Goal: Transaction & Acquisition: Purchase product/service

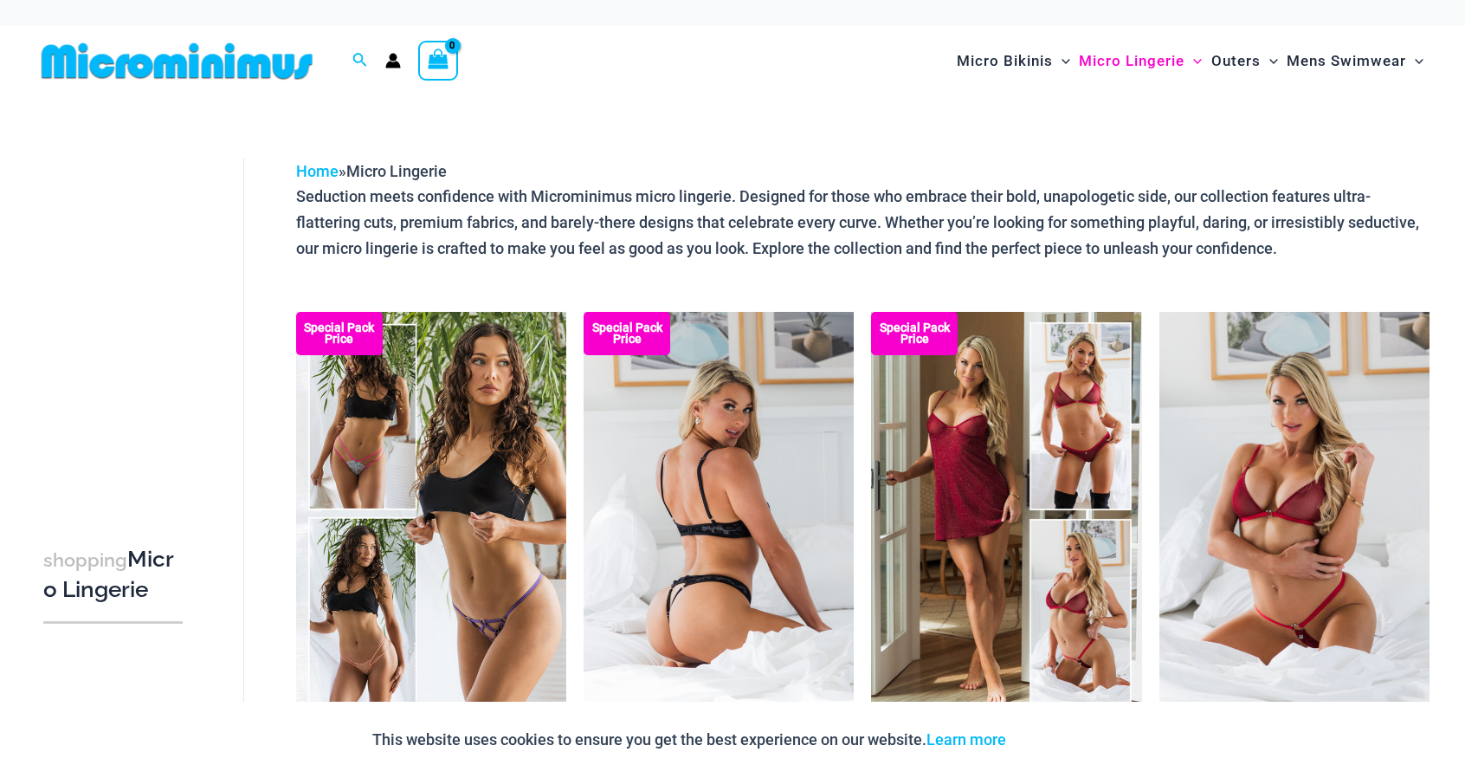
click at [707, 417] on img at bounding box center [719, 514] width 270 height 405
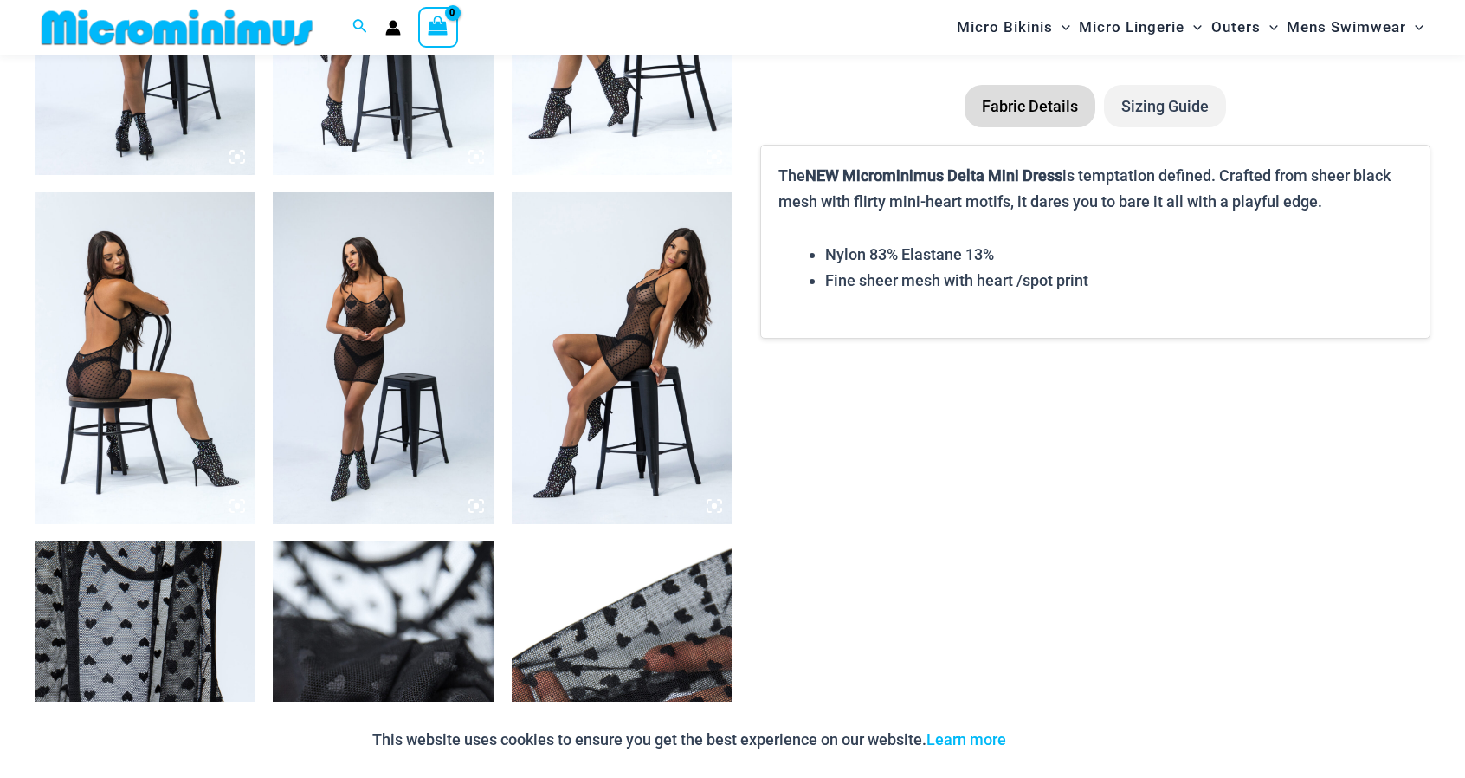
scroll to position [1374, 0]
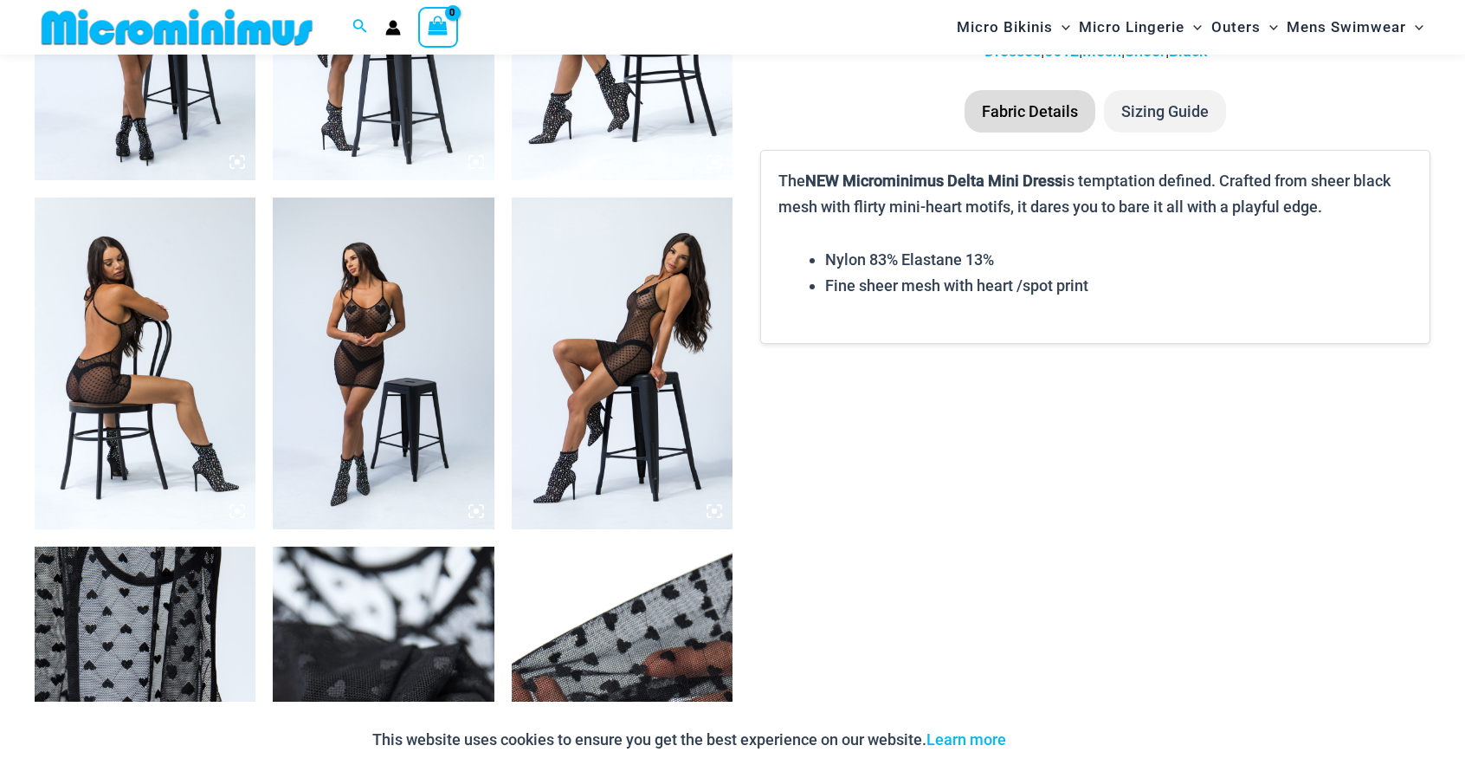
click at [630, 326] on img at bounding box center [622, 363] width 221 height 332
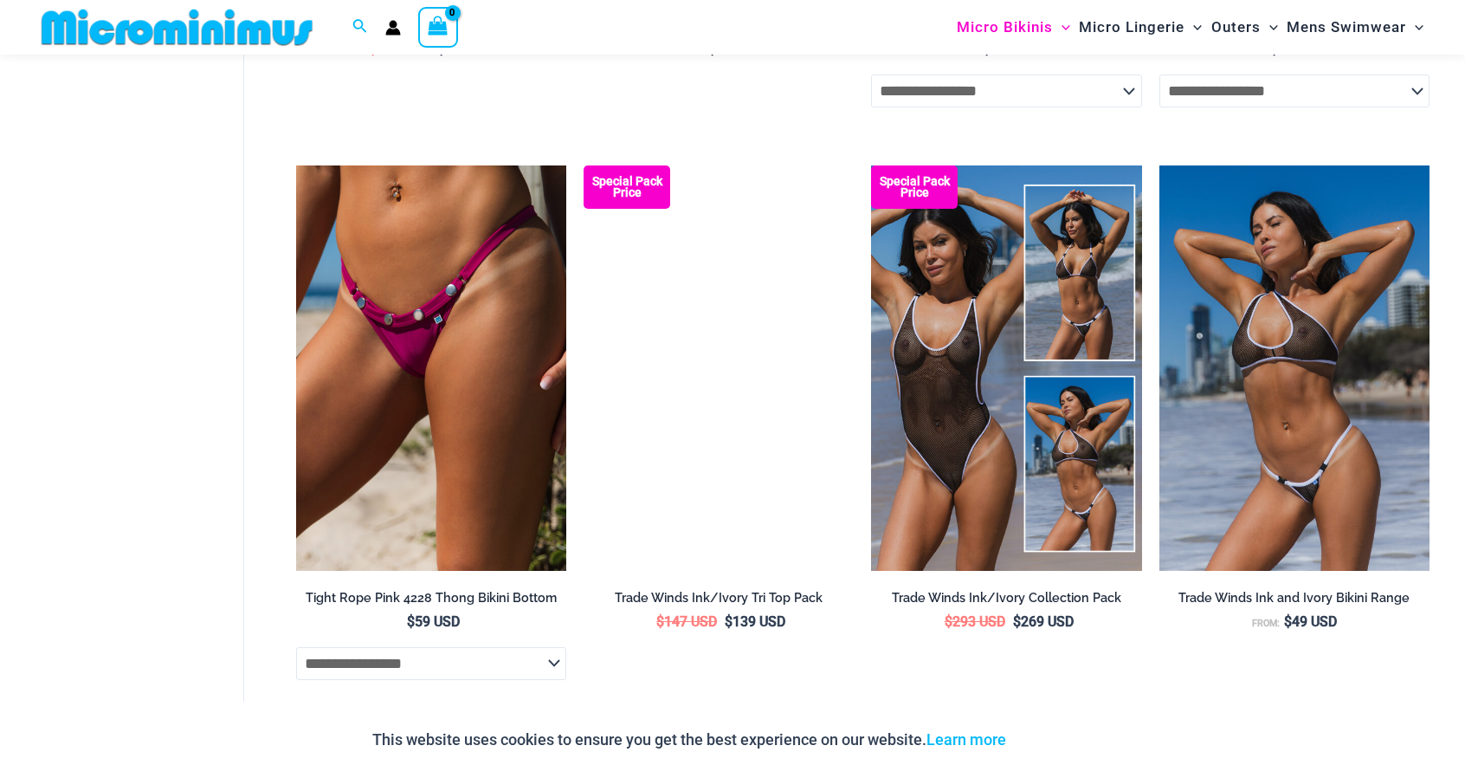
scroll to position [2153, 0]
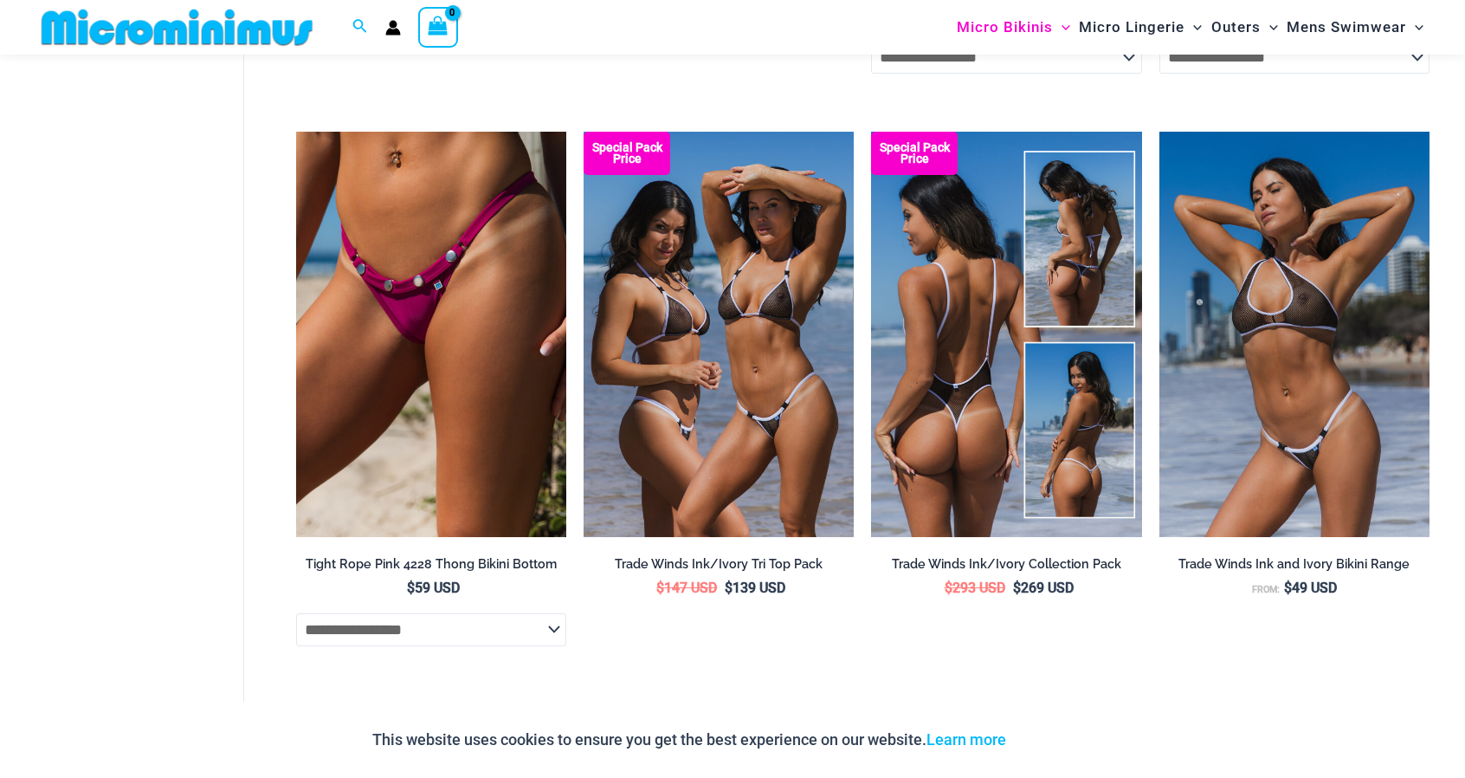
click at [961, 316] on img at bounding box center [1006, 334] width 270 height 405
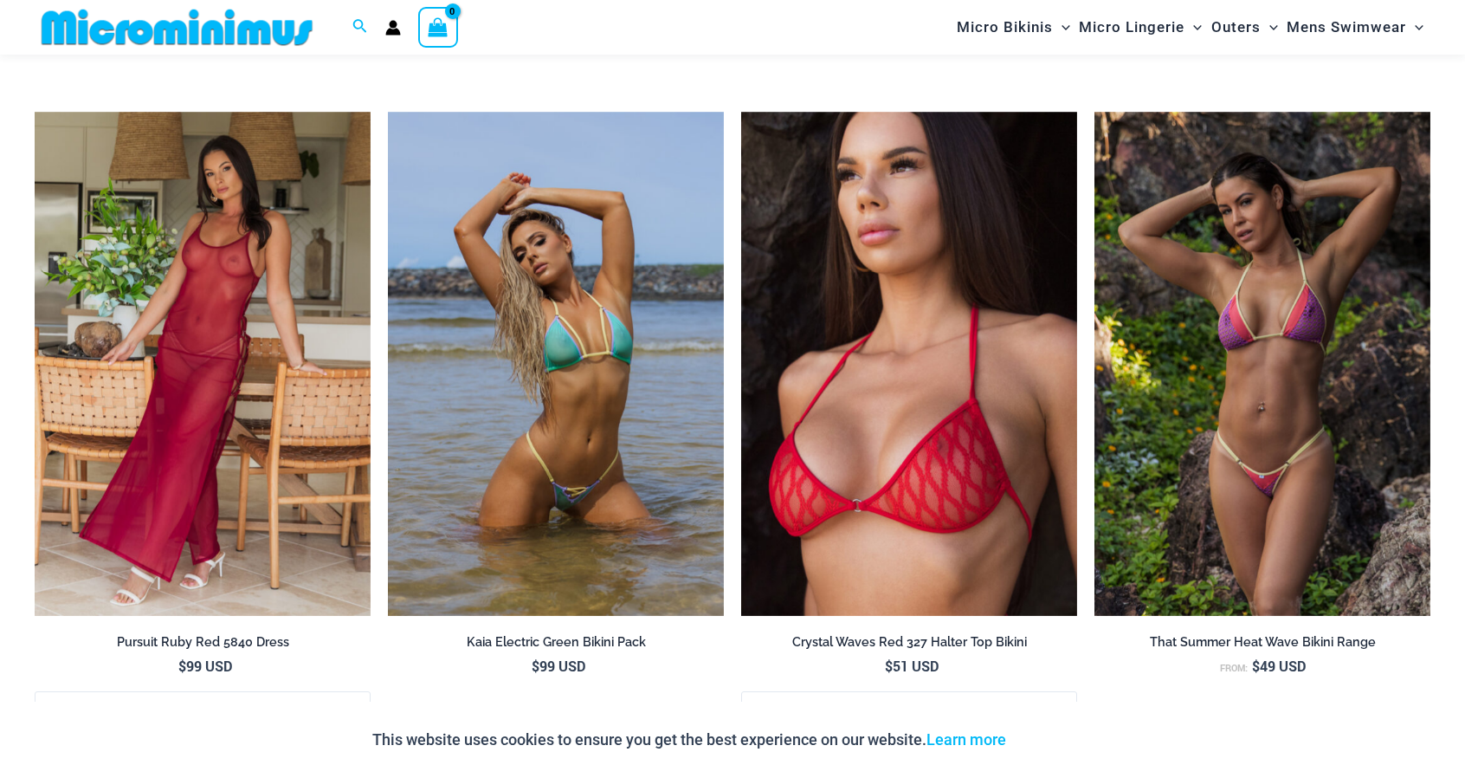
scroll to position [3710, 0]
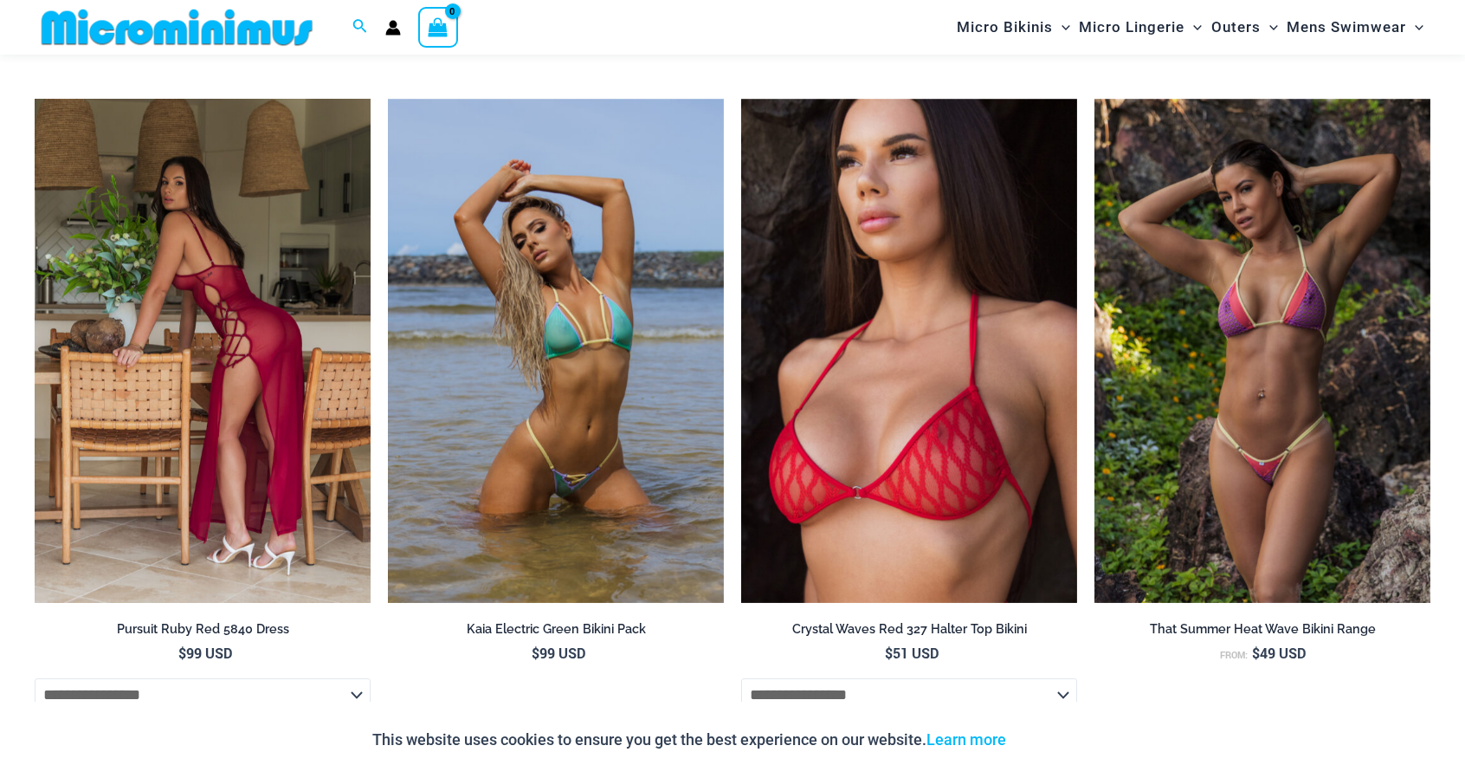
click at [201, 337] on img at bounding box center [203, 351] width 336 height 504
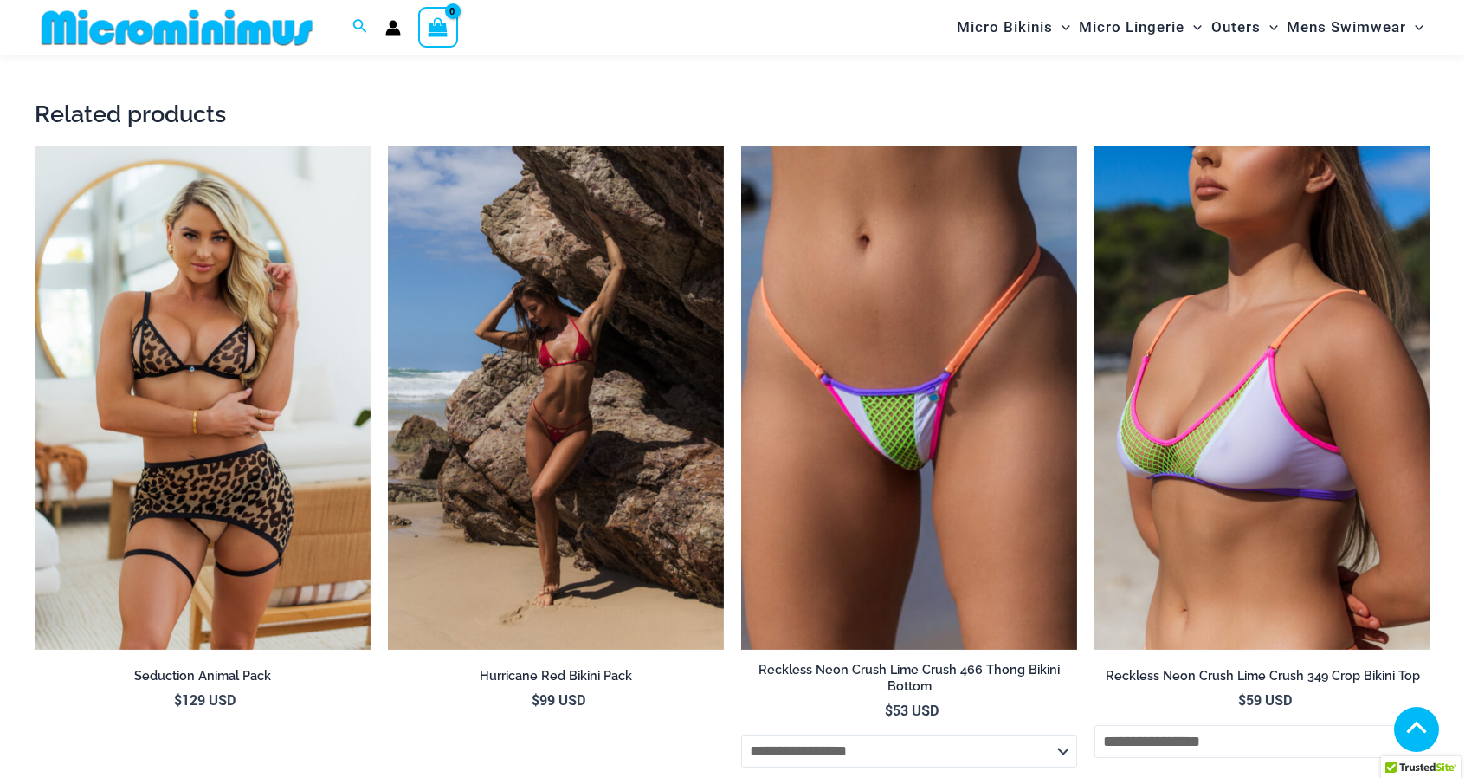
scroll to position [3970, 0]
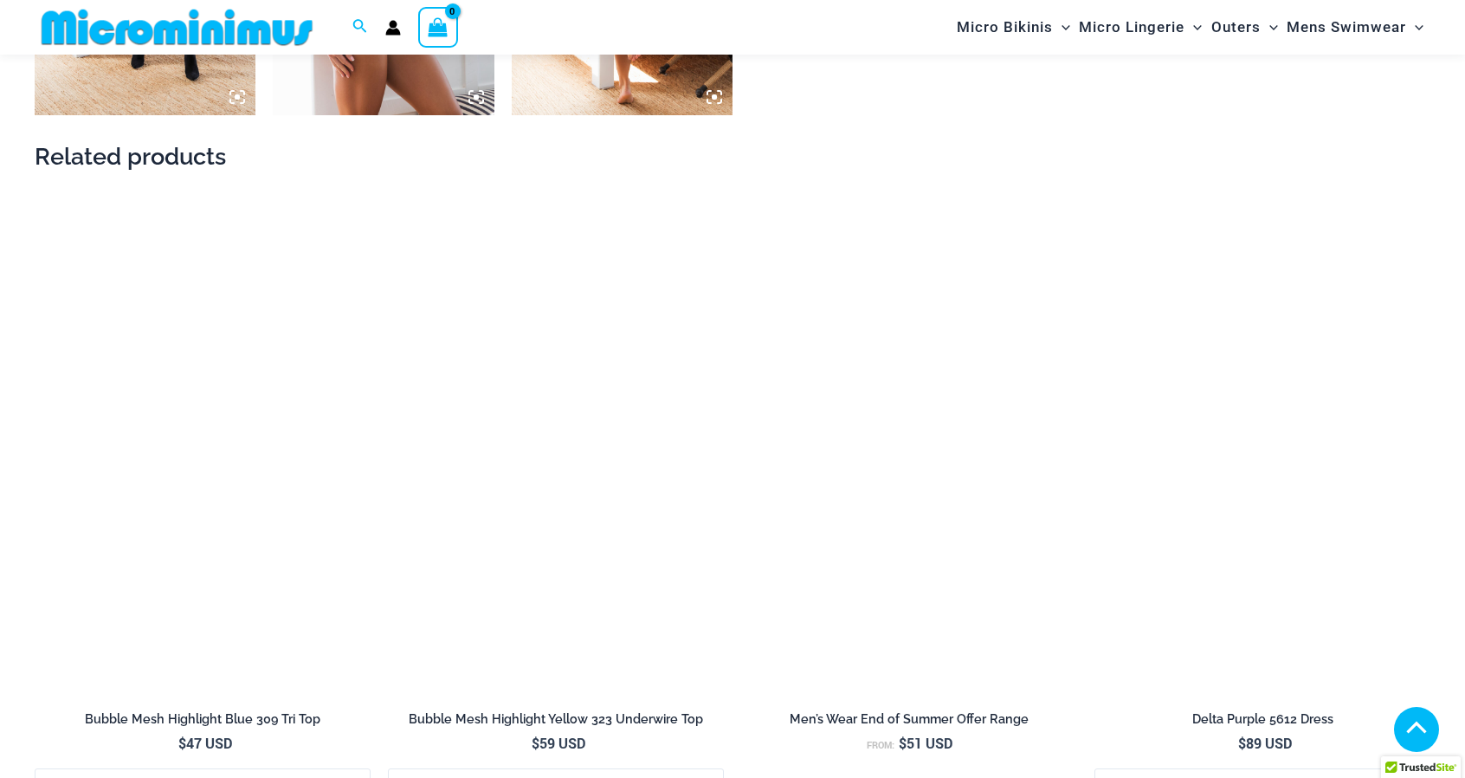
scroll to position [2844, 0]
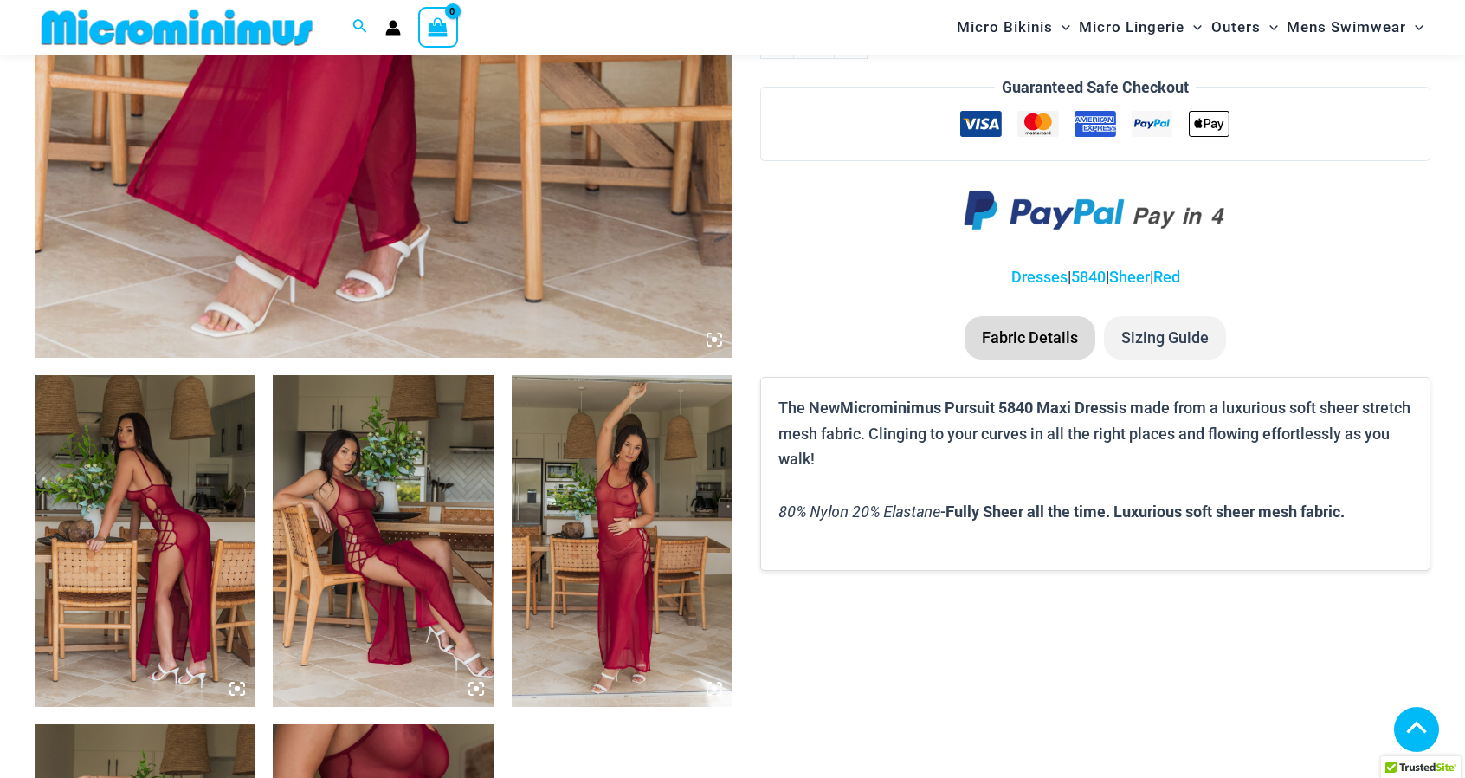
scroll to position [939, 0]
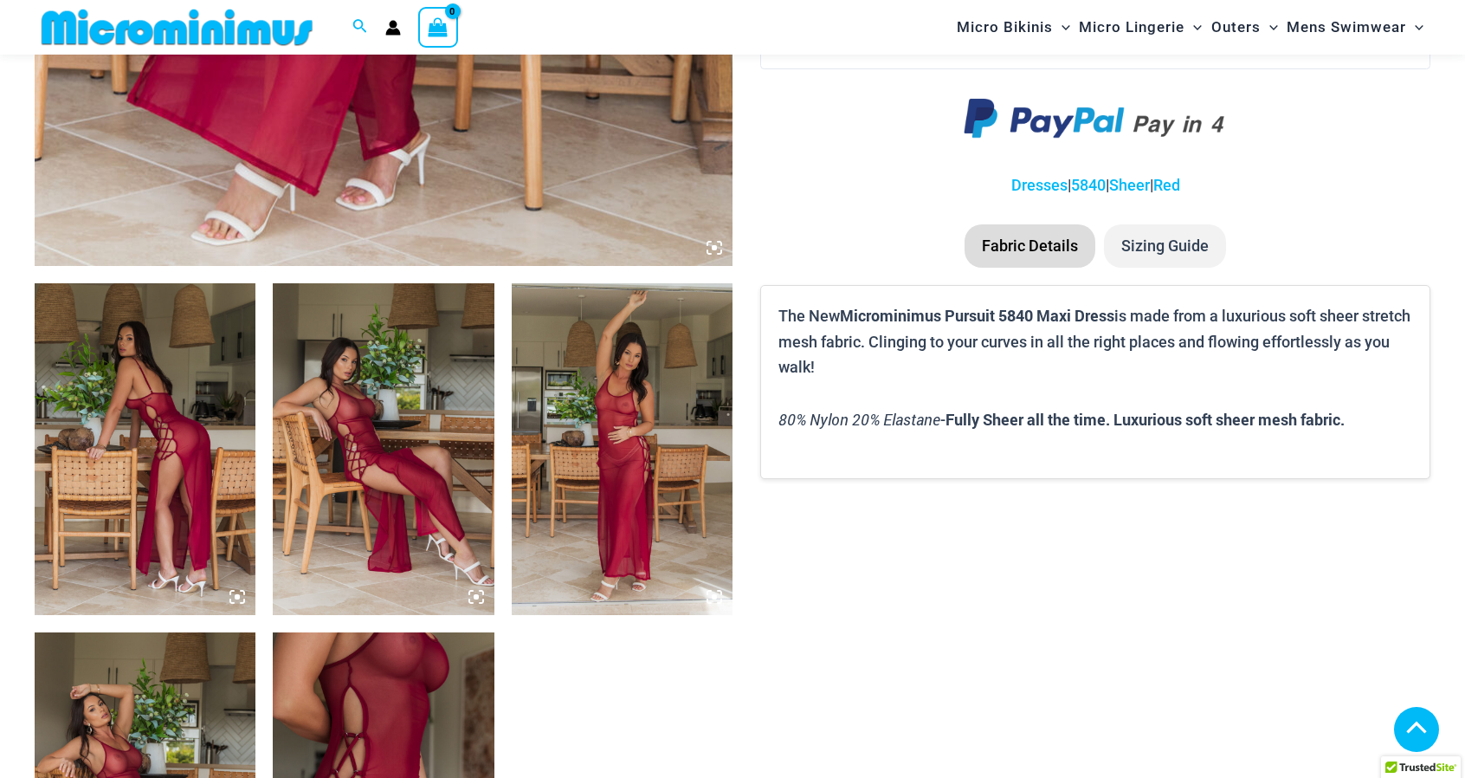
click at [404, 446] on img at bounding box center [383, 449] width 221 height 332
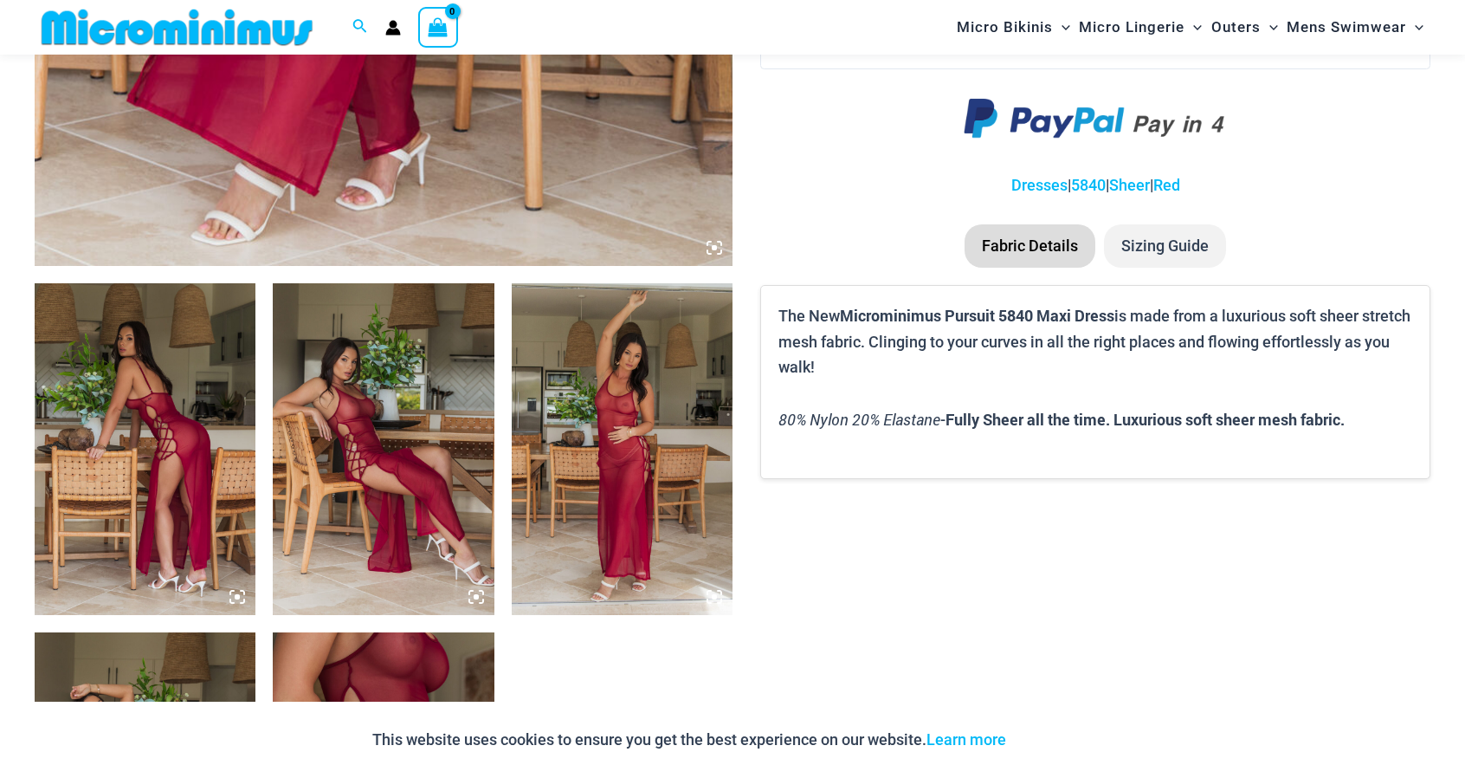
click at [602, 425] on img at bounding box center [622, 449] width 221 height 332
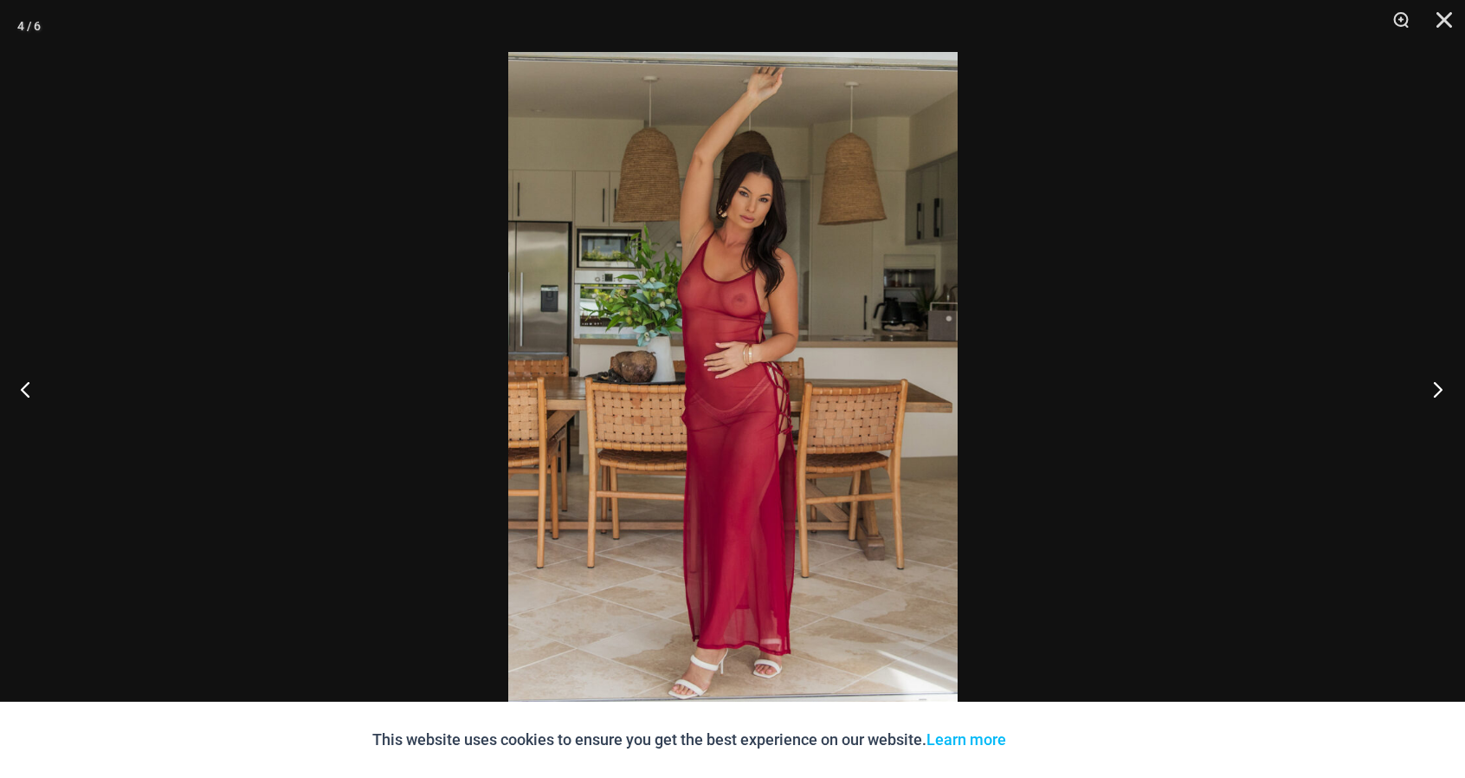
click at [1441, 389] on button "Next" at bounding box center [1432, 389] width 65 height 87
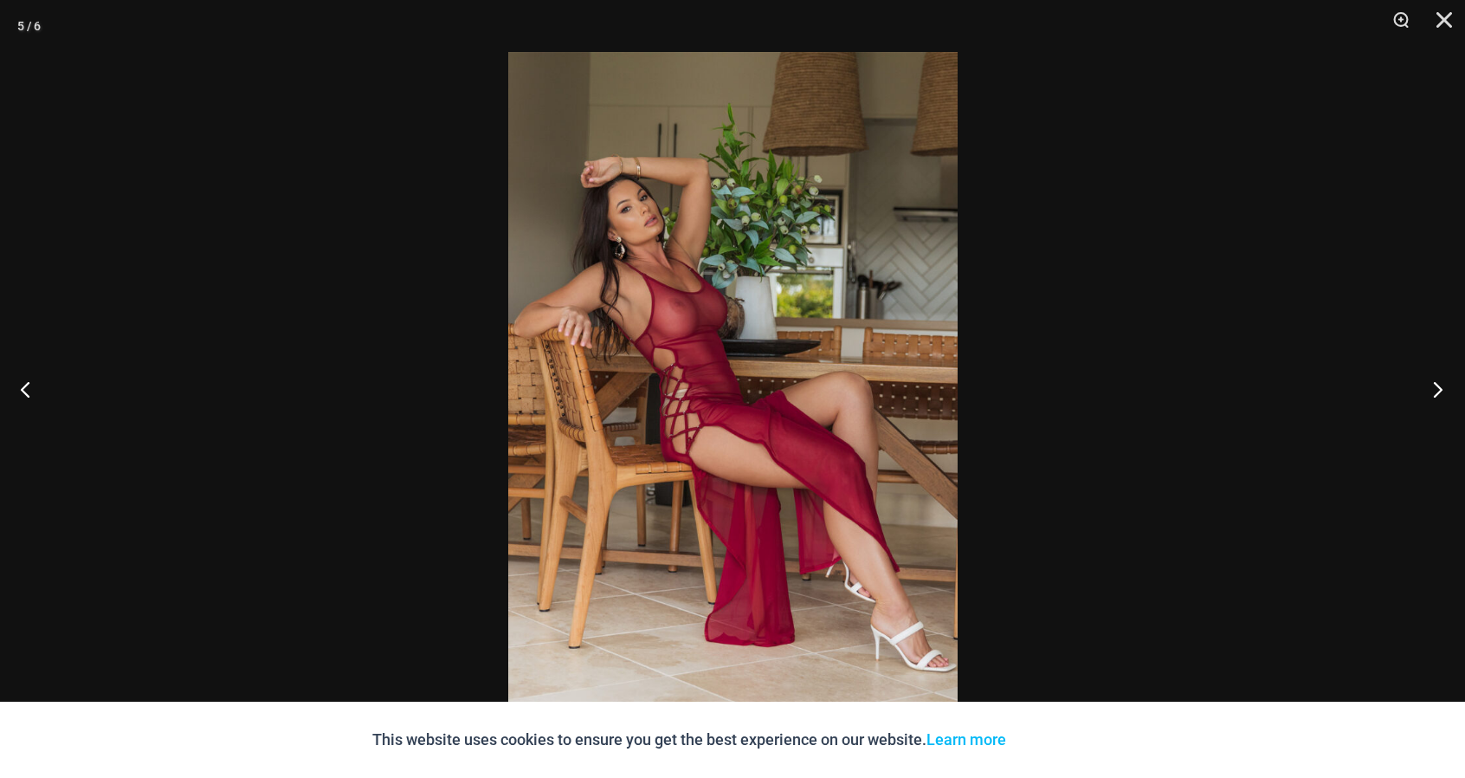
click at [1441, 389] on button "Next" at bounding box center [1432, 389] width 65 height 87
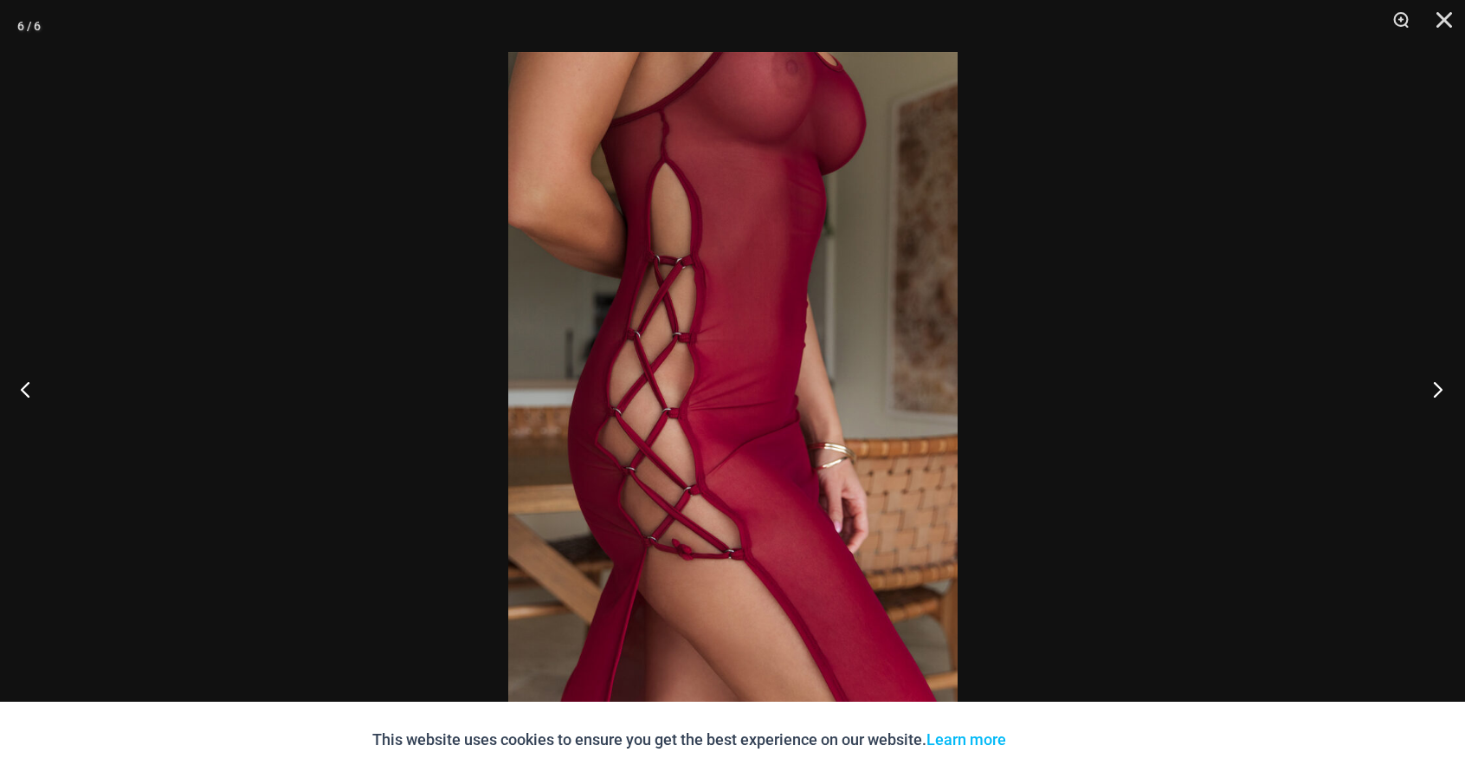
click at [1441, 389] on button "Next" at bounding box center [1432, 389] width 65 height 87
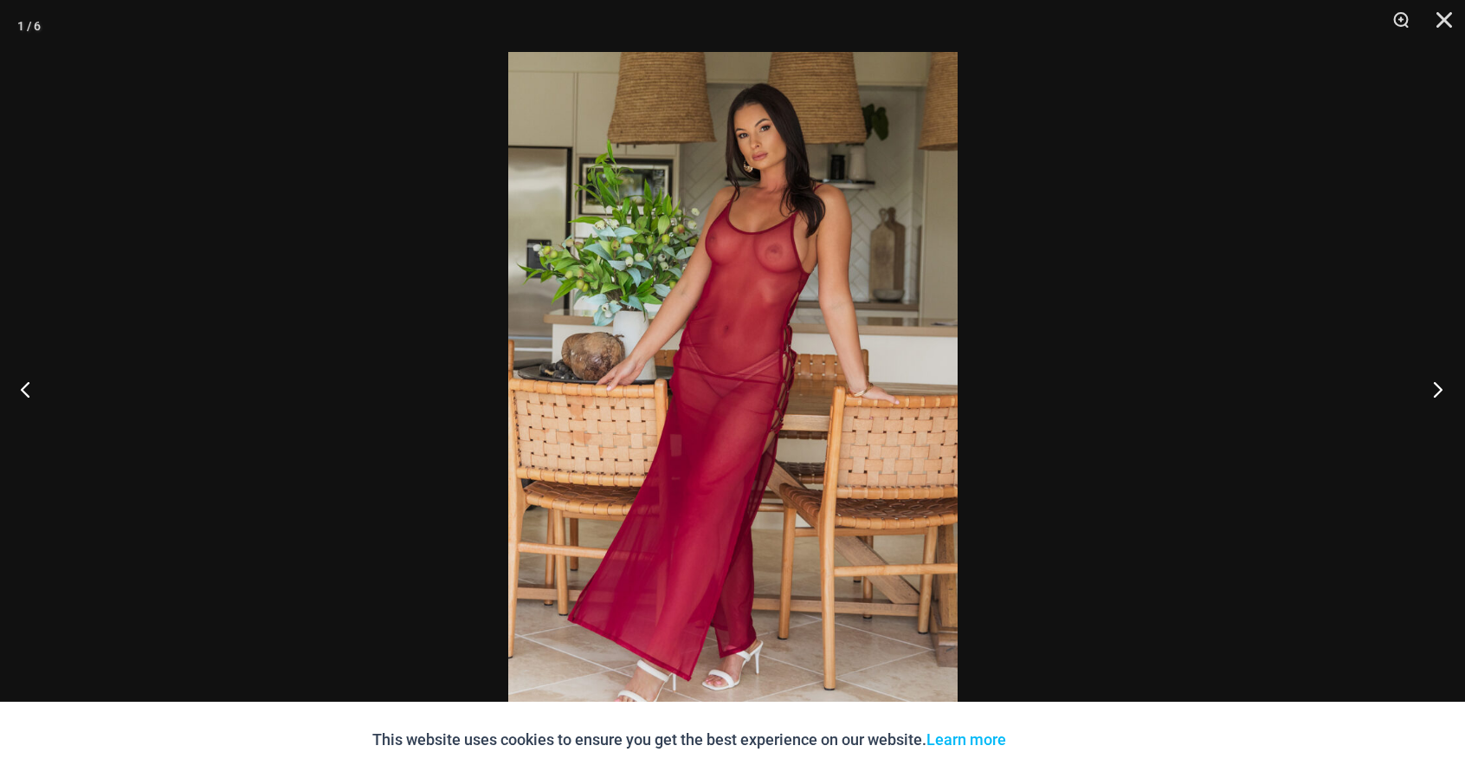
click at [1441, 389] on button "Next" at bounding box center [1432, 389] width 65 height 87
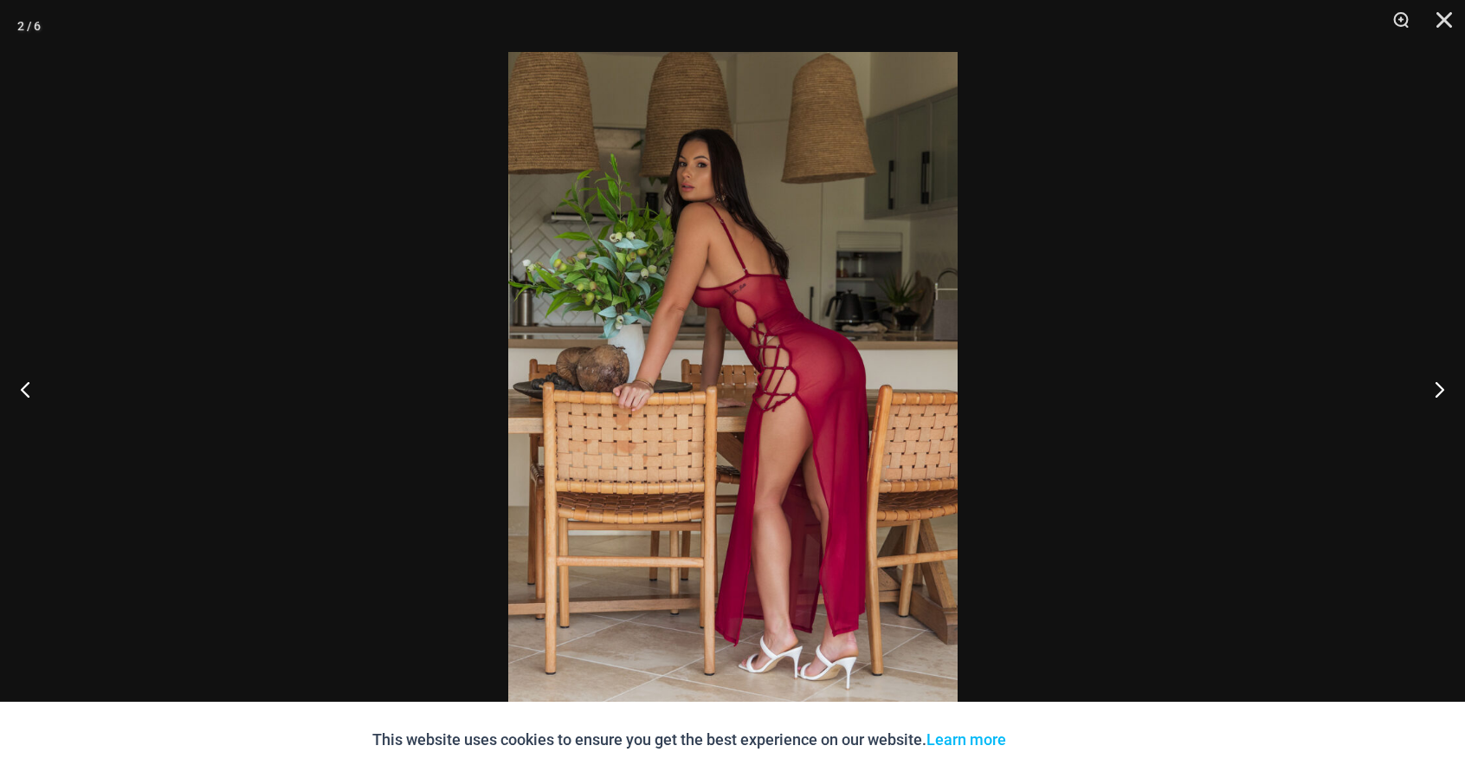
click at [784, 359] on img at bounding box center [732, 389] width 449 height 674
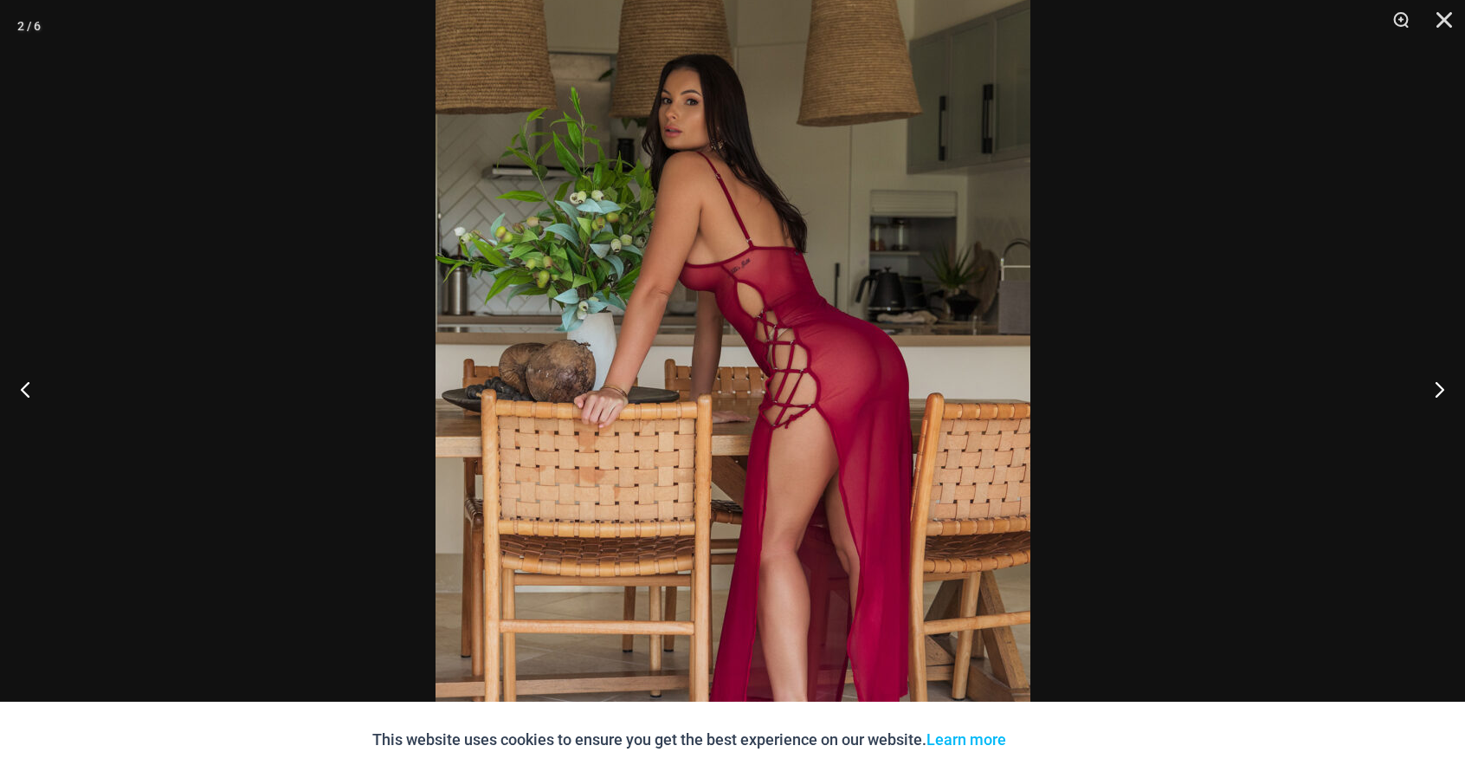
click at [784, 359] on img at bounding box center [733, 398] width 595 height 892
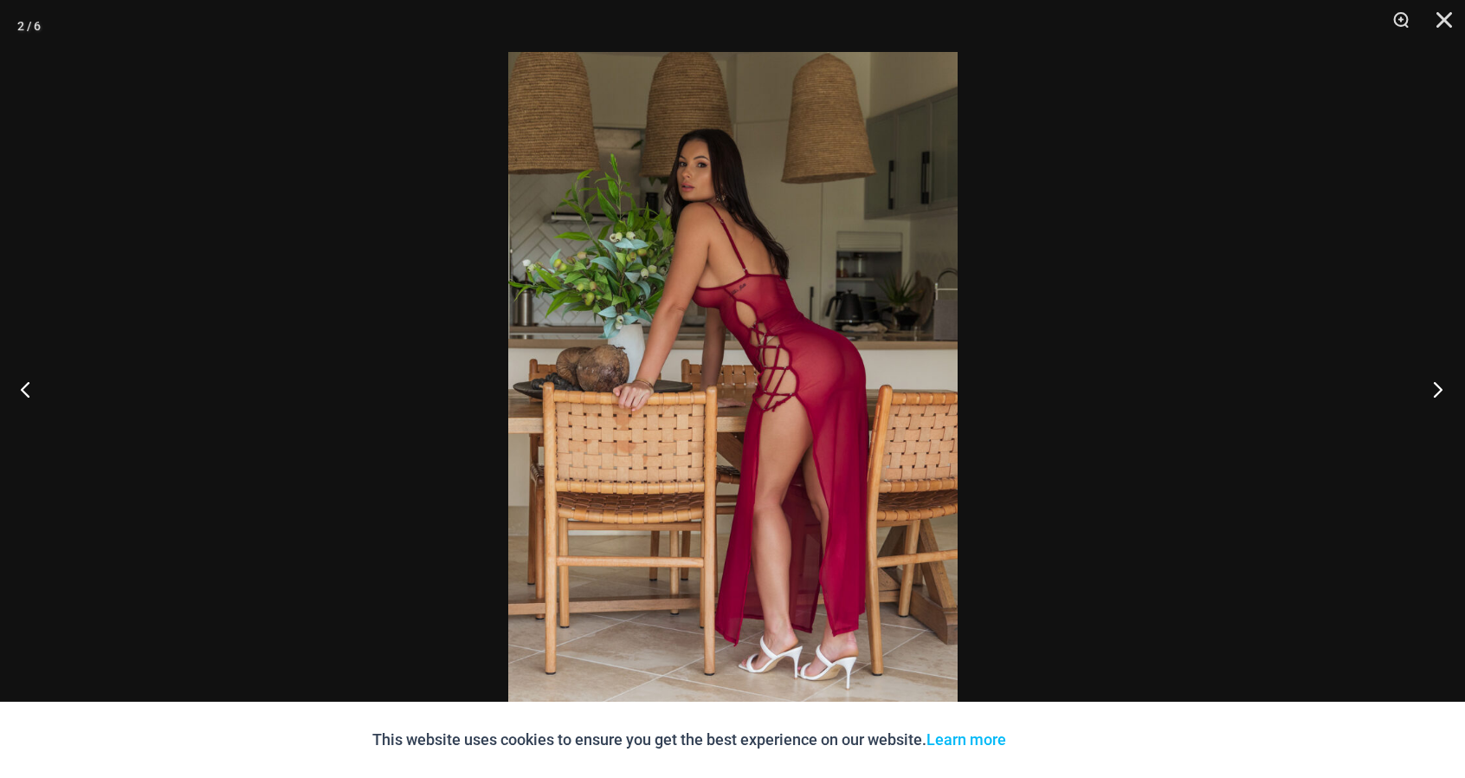
click at [1439, 390] on button "Next" at bounding box center [1432, 389] width 65 height 87
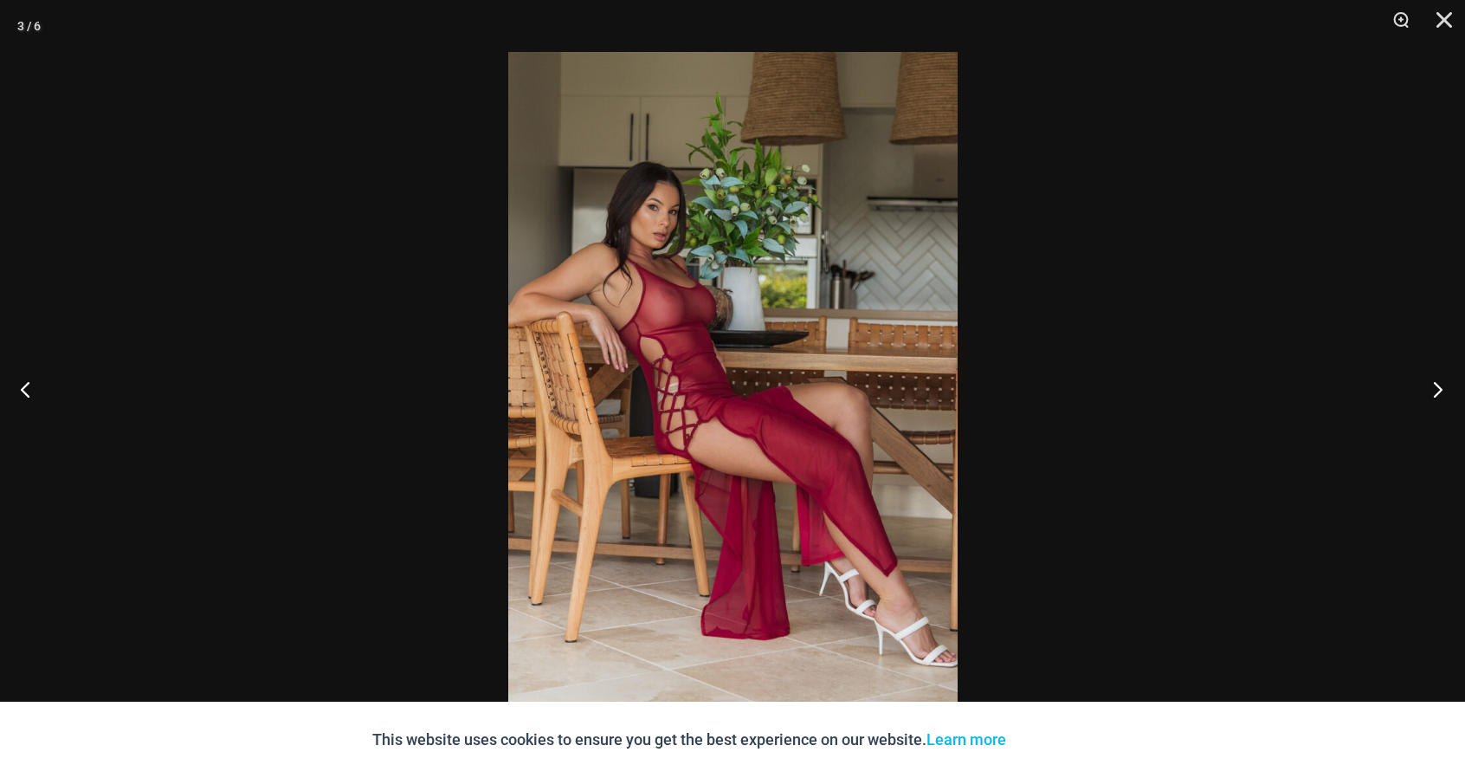
click at [1439, 390] on button "Next" at bounding box center [1432, 389] width 65 height 87
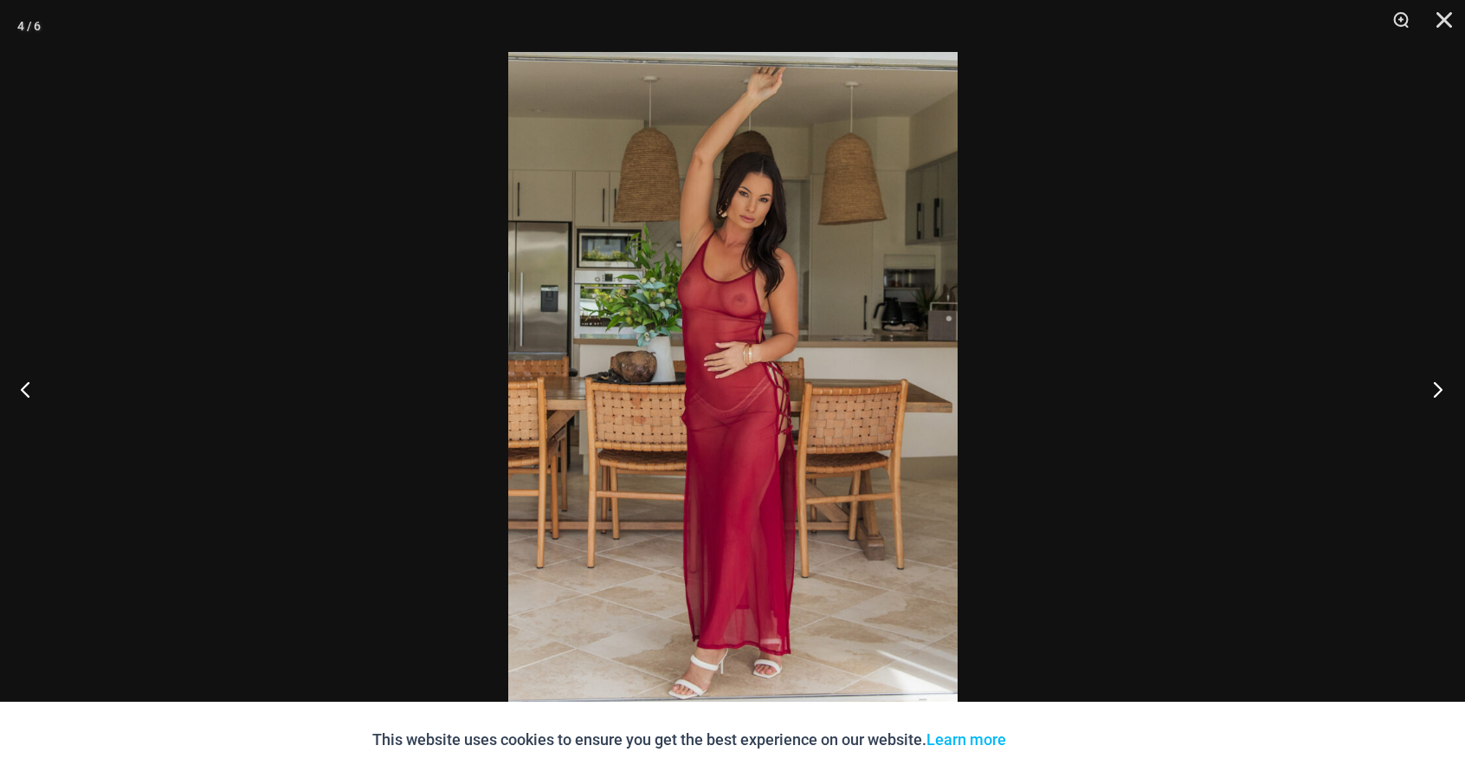
click at [1438, 390] on button "Next" at bounding box center [1432, 389] width 65 height 87
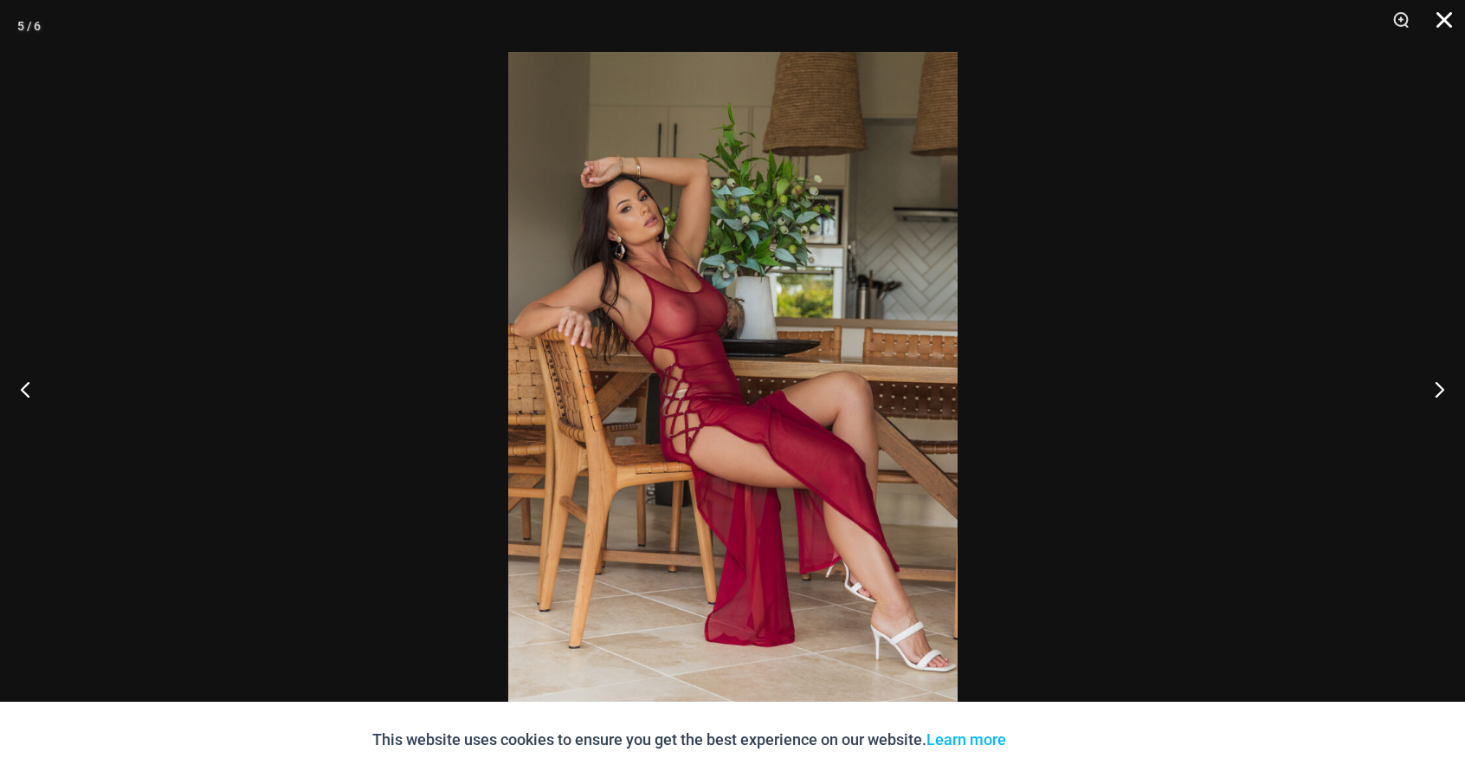
click at [1439, 16] on button "Close" at bounding box center [1438, 26] width 43 height 52
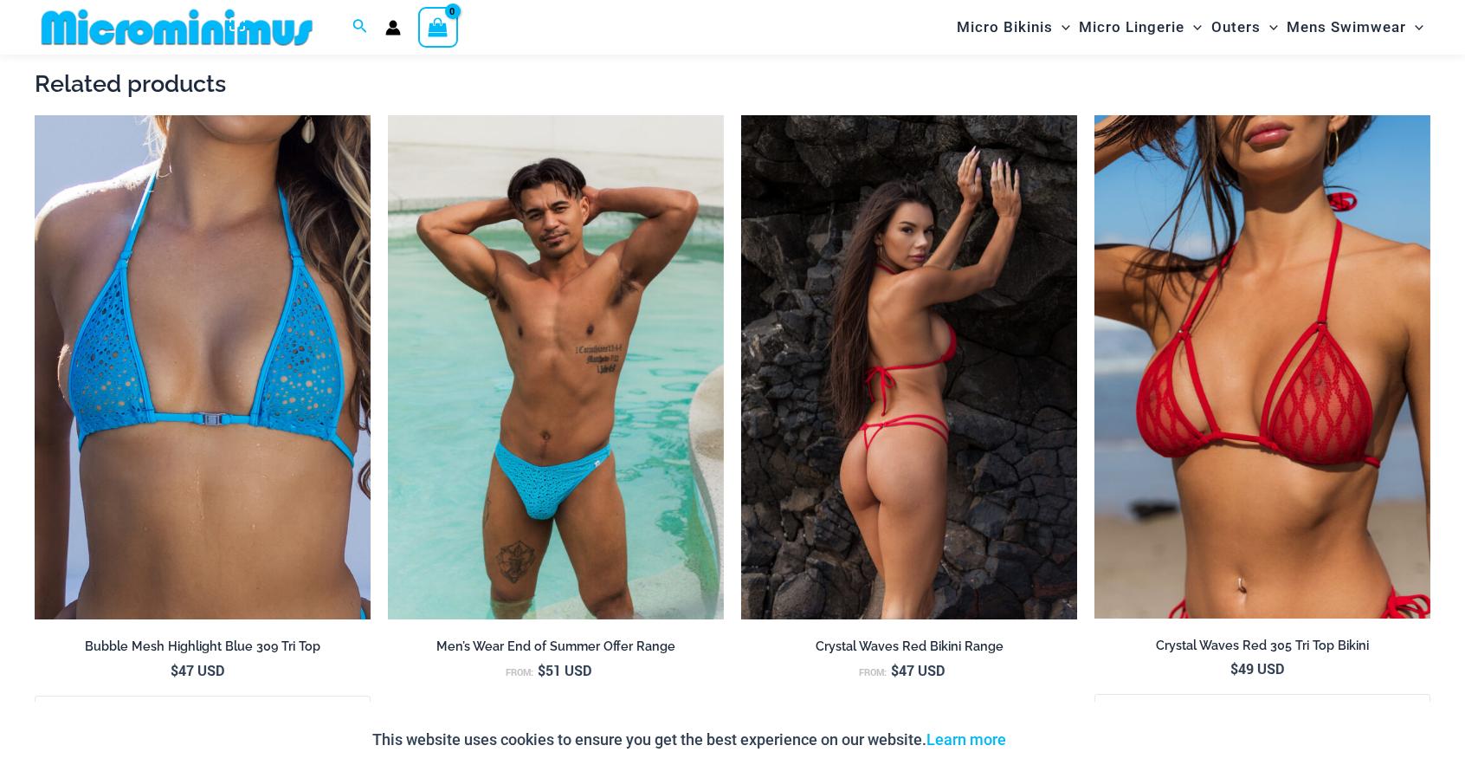
scroll to position [1891, 0]
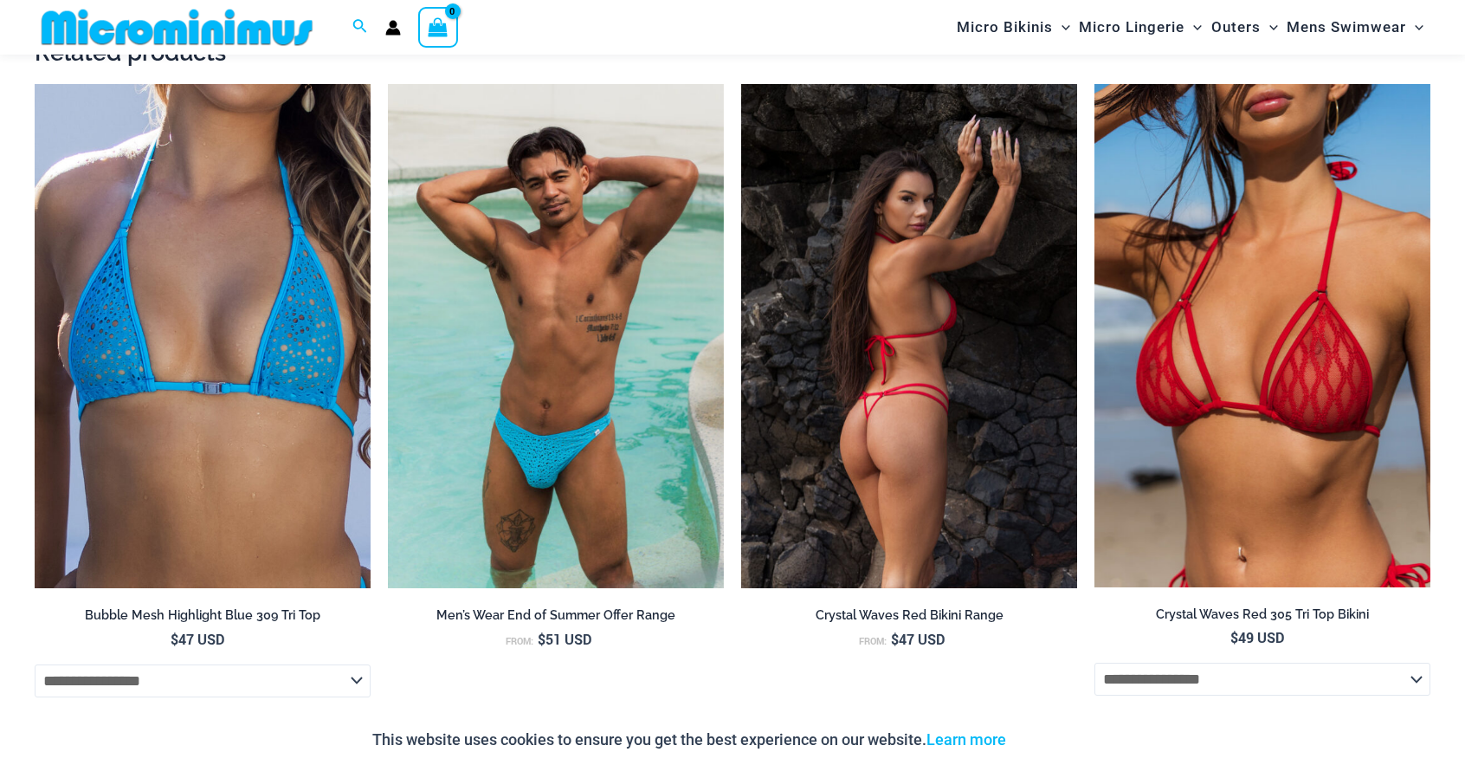
click at [973, 302] on img at bounding box center [909, 336] width 336 height 504
